Goal: Navigation & Orientation: Understand site structure

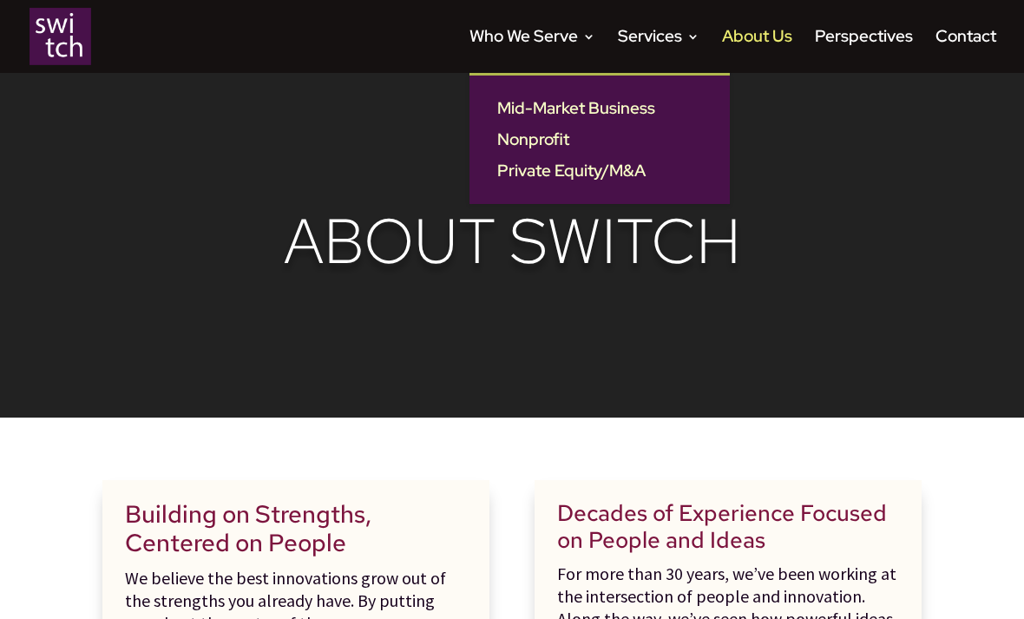
click at [571, 139] on link "Nonprofit" at bounding box center [600, 139] width 226 height 31
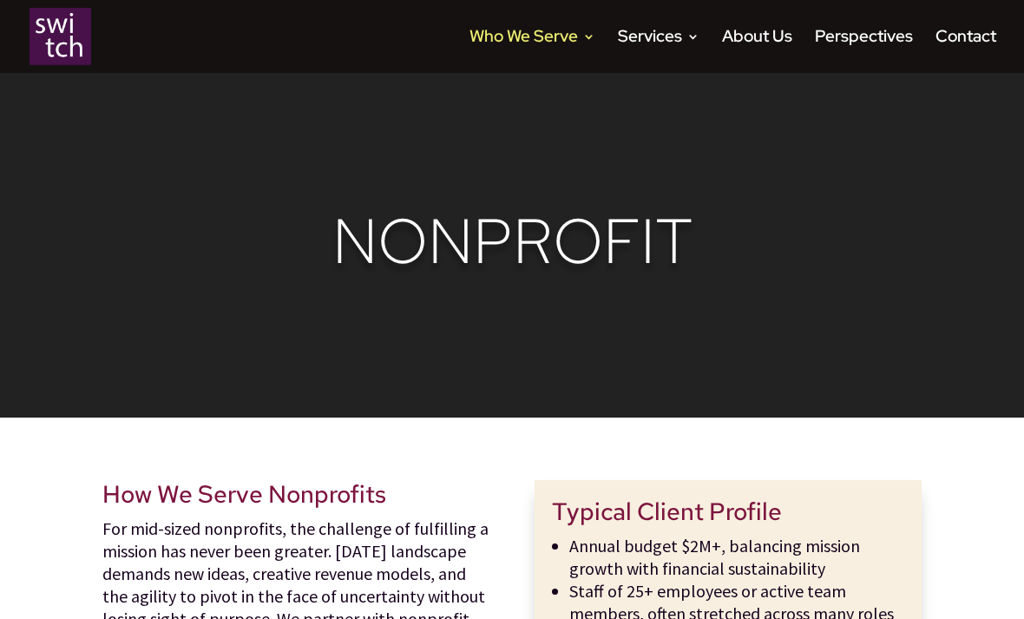
click at [944, 33] on link "Contact" at bounding box center [965, 51] width 61 height 43
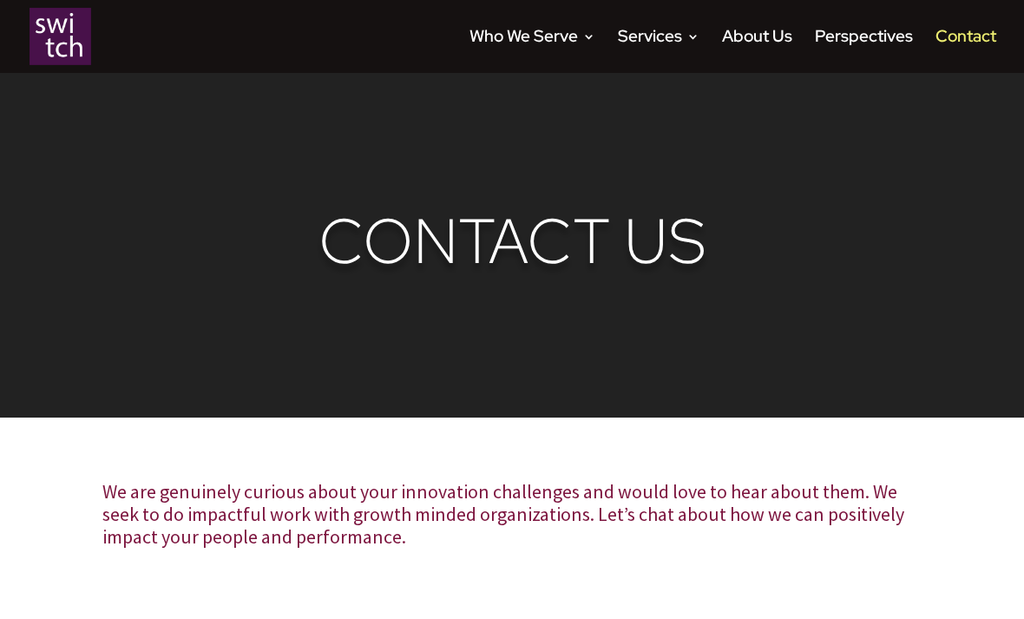
click at [869, 36] on link "Perspectives" at bounding box center [864, 51] width 98 height 43
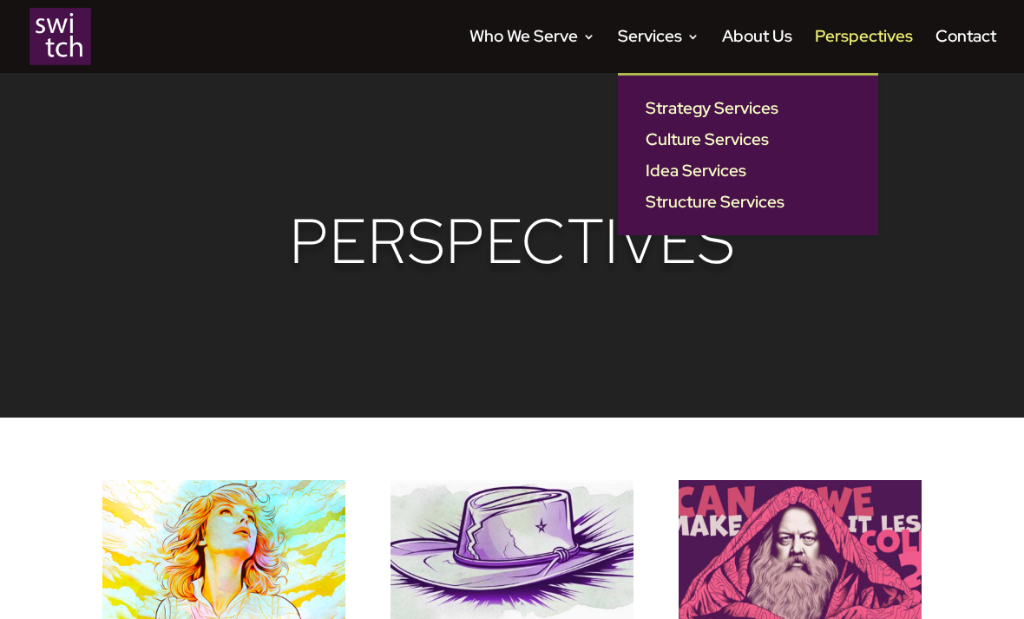
click at [705, 210] on link "Structure Services" at bounding box center [748, 202] width 226 height 31
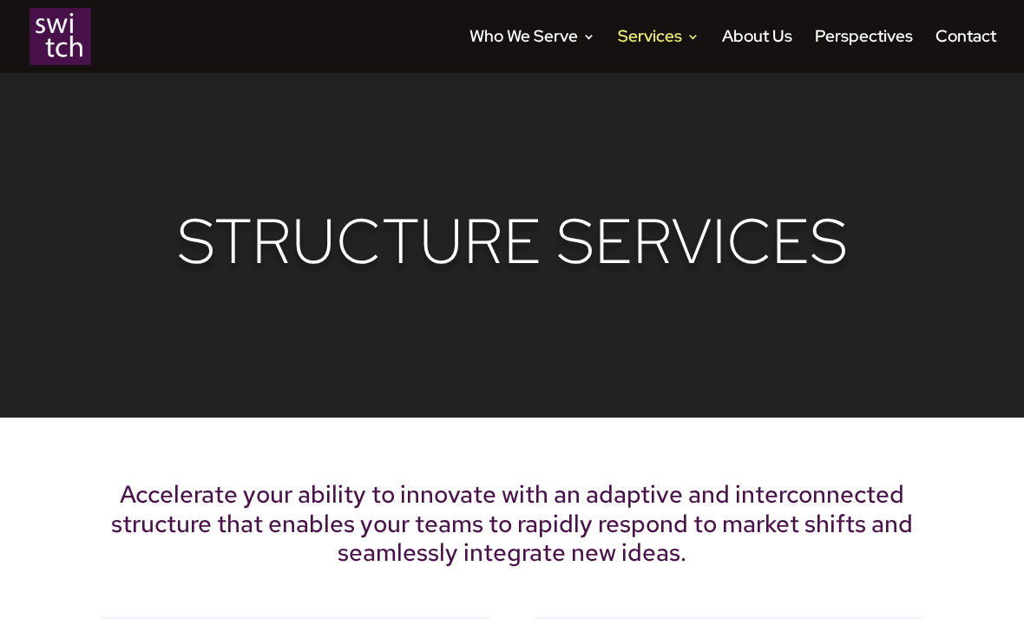
click at [570, 406] on div "Video Player 00:00 00:00 00:04 Use Up/Down Arrow keys to increase or decrease v…" at bounding box center [512, 209] width 1024 height 418
